Goal: Task Accomplishment & Management: Complete application form

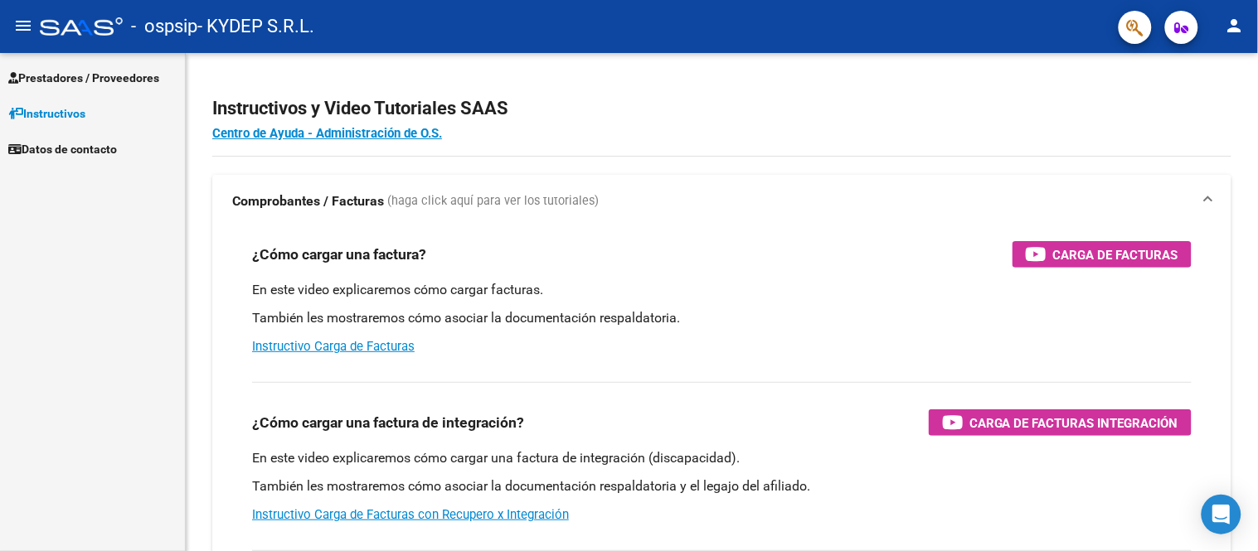
click at [80, 47] on mat-toolbar "menu - ospsip - KYDEP S.R.L. person" at bounding box center [629, 26] width 1258 height 53
click at [85, 73] on span "Prestadores / Proveedores" at bounding box center [83, 78] width 151 height 18
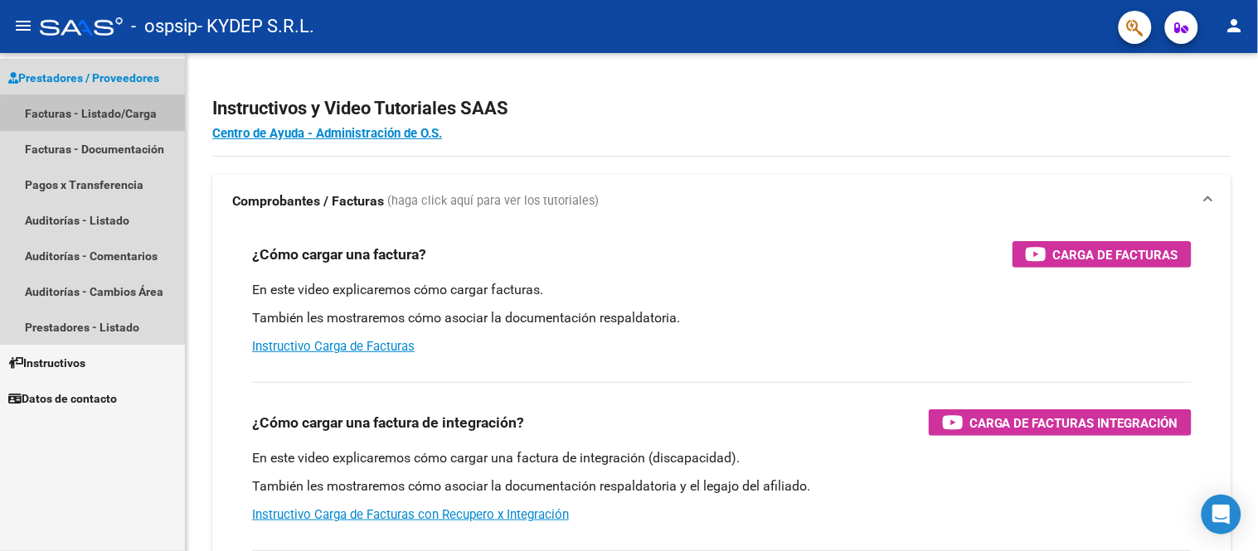
click at [112, 128] on link "Facturas - Listado/Carga" at bounding box center [92, 113] width 185 height 36
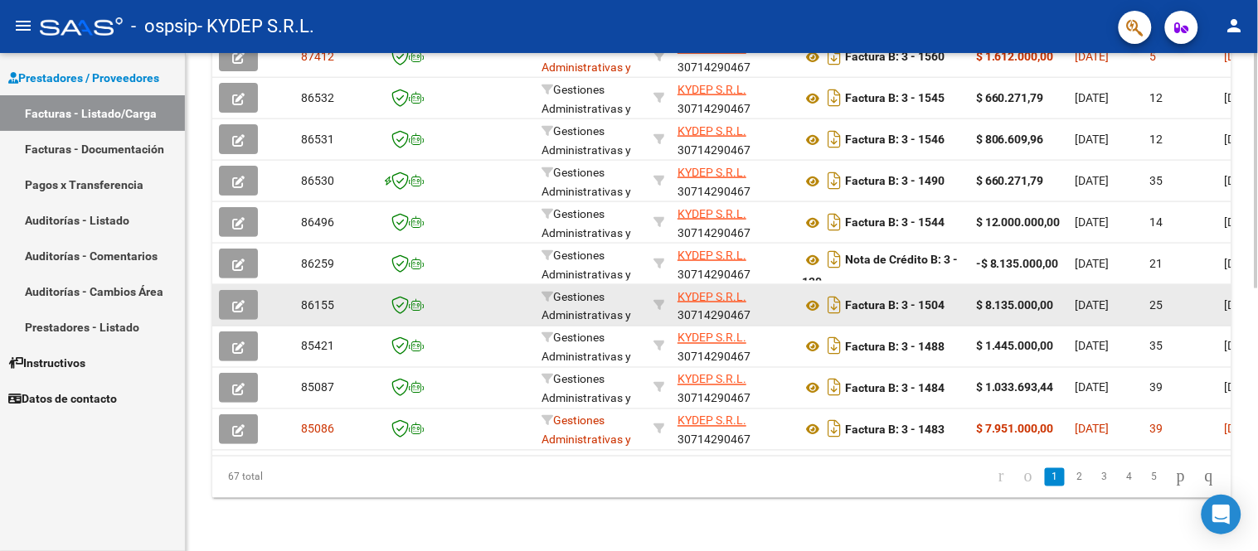
scroll to position [464, 0]
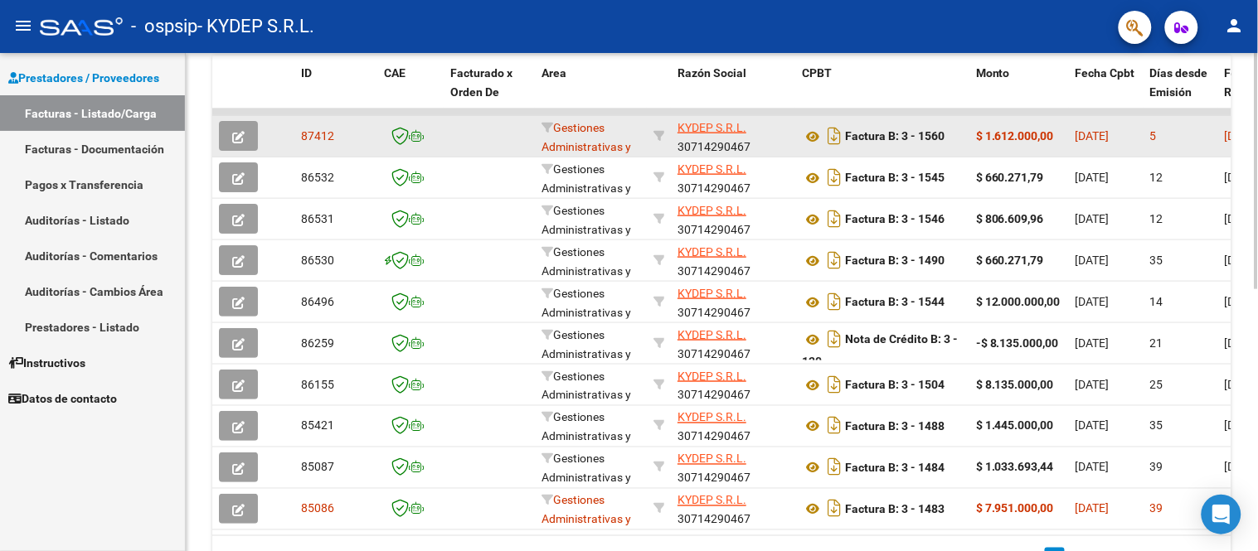
click at [235, 129] on span "button" at bounding box center [238, 136] width 12 height 15
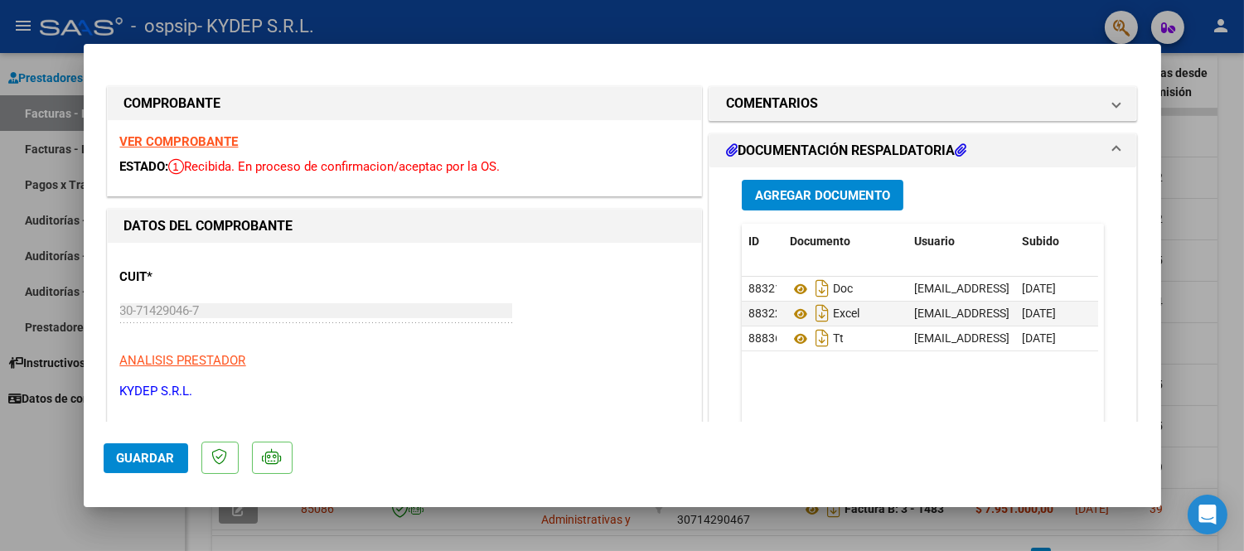
drag, startPoint x: 848, startPoint y: 212, endPoint x: 842, endPoint y: 200, distance: 14.1
click at [848, 211] on div "Agregar Documento ID Documento Usuario Subido Acción 88321 Doc [EMAIL_ADDRESS][…" at bounding box center [924, 332] width 388 height 331
click at [842, 200] on span "Agregar Documento" at bounding box center [822, 195] width 135 height 15
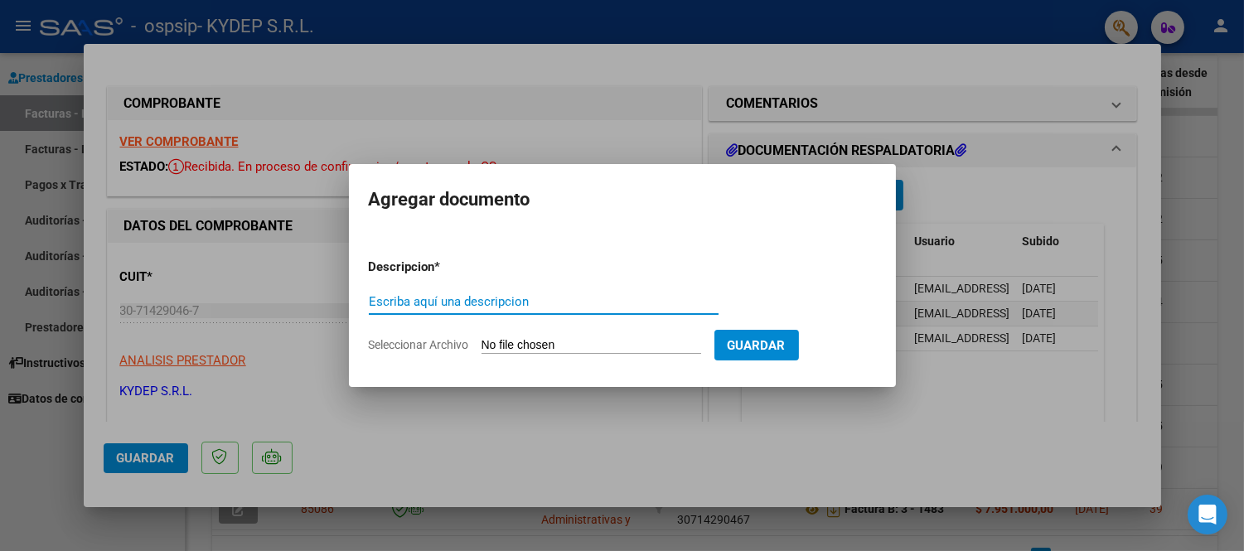
click at [595, 307] on input "Escriba aquí una descripcion" at bounding box center [544, 301] width 350 height 15
type input "aut"
click at [565, 342] on input "Seleccionar Archivo" at bounding box center [592, 346] width 220 height 16
type input "C:\fakepath\Auto [PERSON_NAME].pdf"
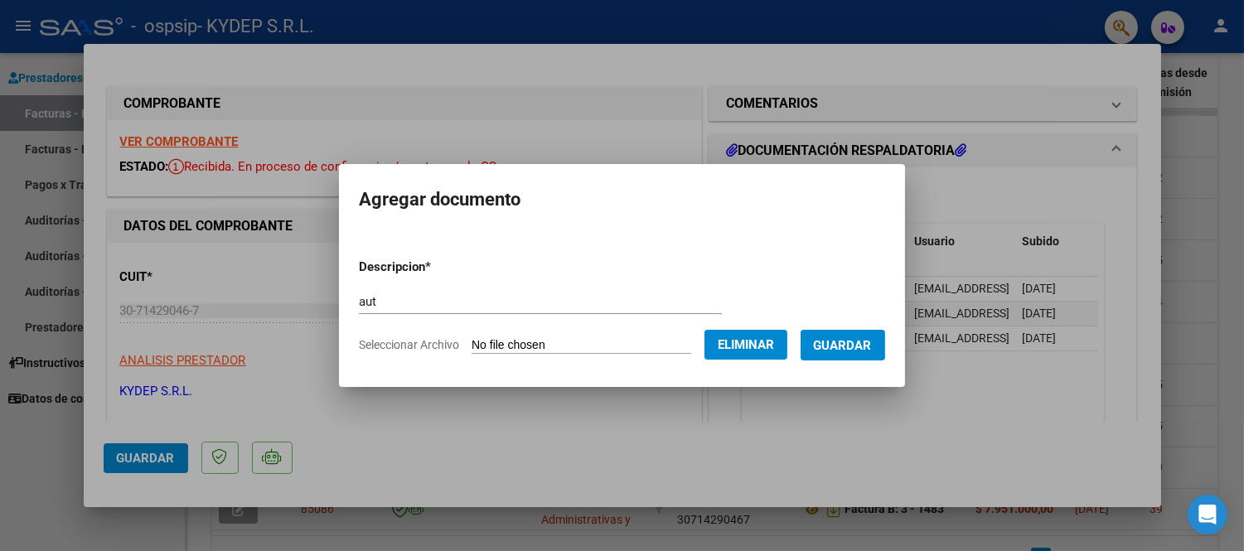
click at [848, 330] on button "Guardar" at bounding box center [843, 345] width 85 height 31
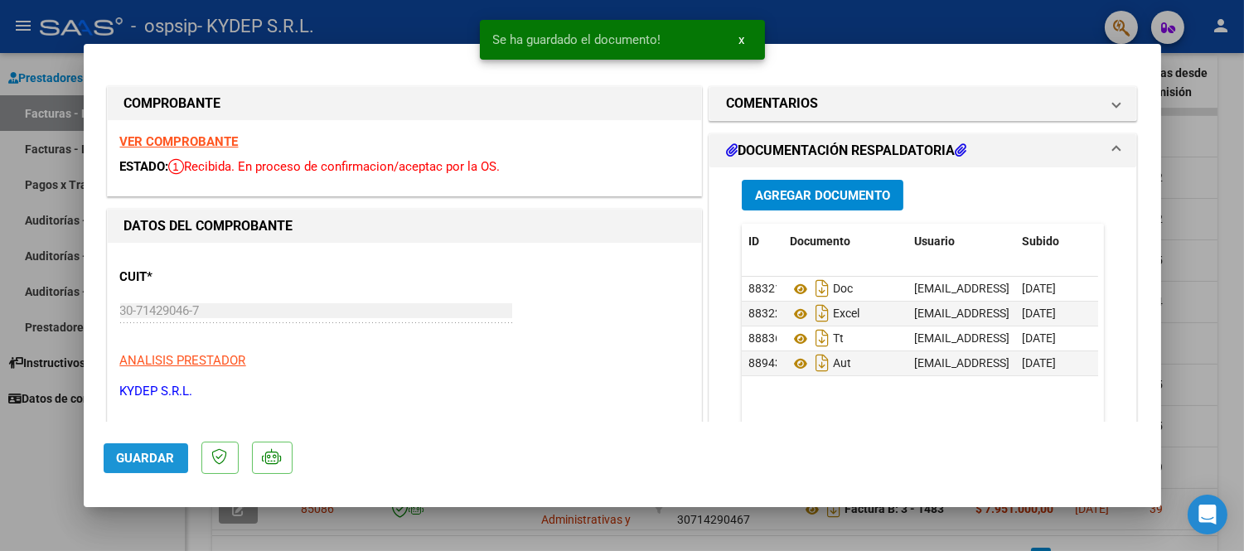
click at [122, 454] on span "Guardar" at bounding box center [146, 458] width 58 height 15
click at [133, 458] on span "Guardar" at bounding box center [146, 458] width 58 height 15
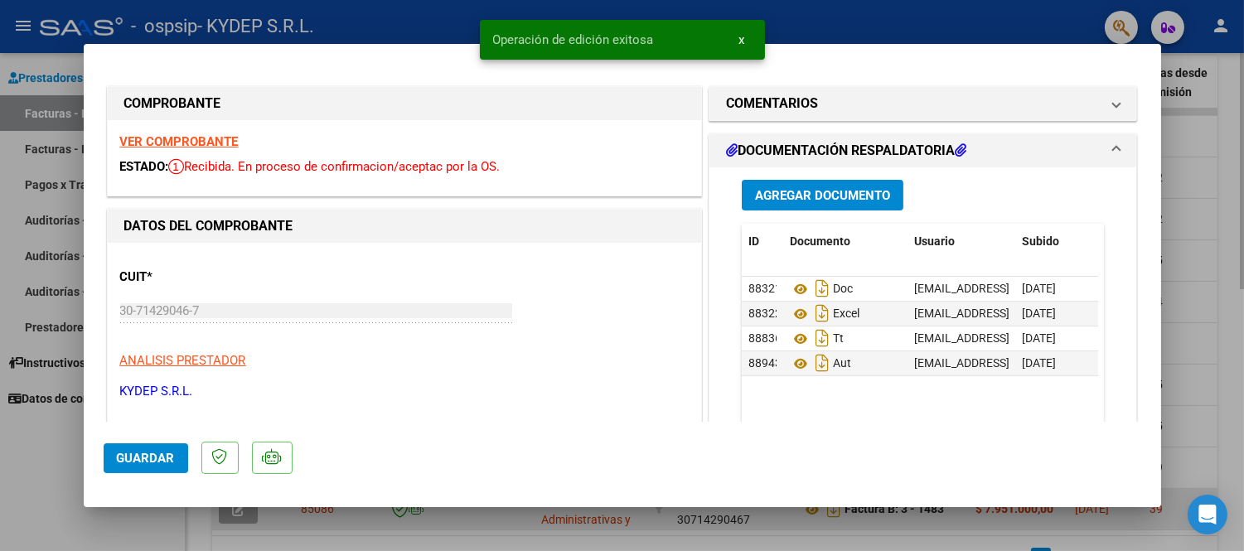
click at [270, 526] on div at bounding box center [622, 275] width 1244 height 551
